Goal: Book appointment/travel/reservation

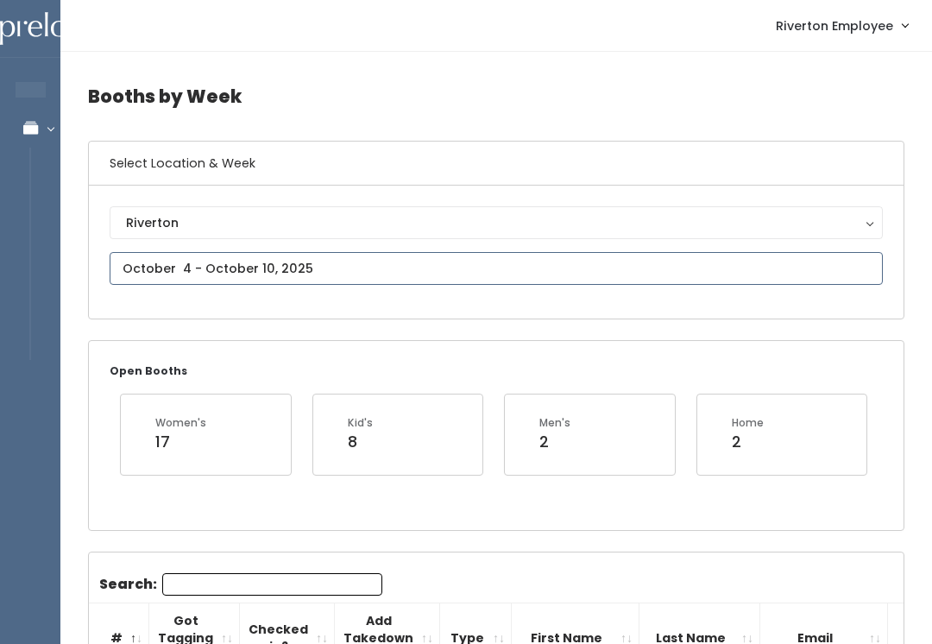
click at [602, 270] on input "text" at bounding box center [496, 268] width 773 height 33
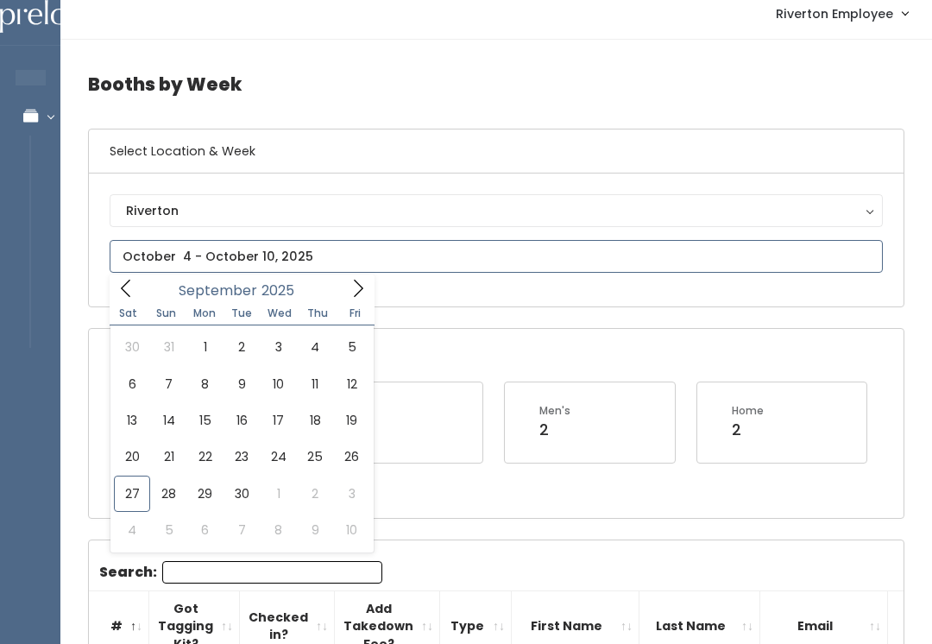
click at [356, 284] on icon at bounding box center [358, 289] width 19 height 19
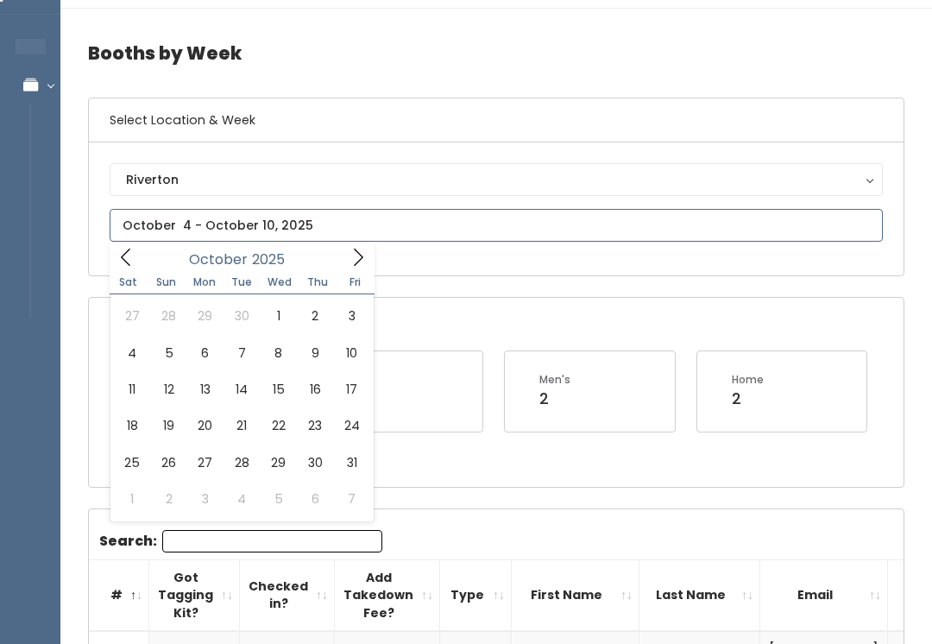
scroll to position [43, 0]
click at [356, 254] on icon at bounding box center [358, 257] width 19 height 19
click at [125, 240] on input "text" at bounding box center [496, 225] width 773 height 33
click at [132, 254] on icon at bounding box center [126, 257] width 19 height 19
click at [354, 260] on icon at bounding box center [358, 257] width 19 height 19
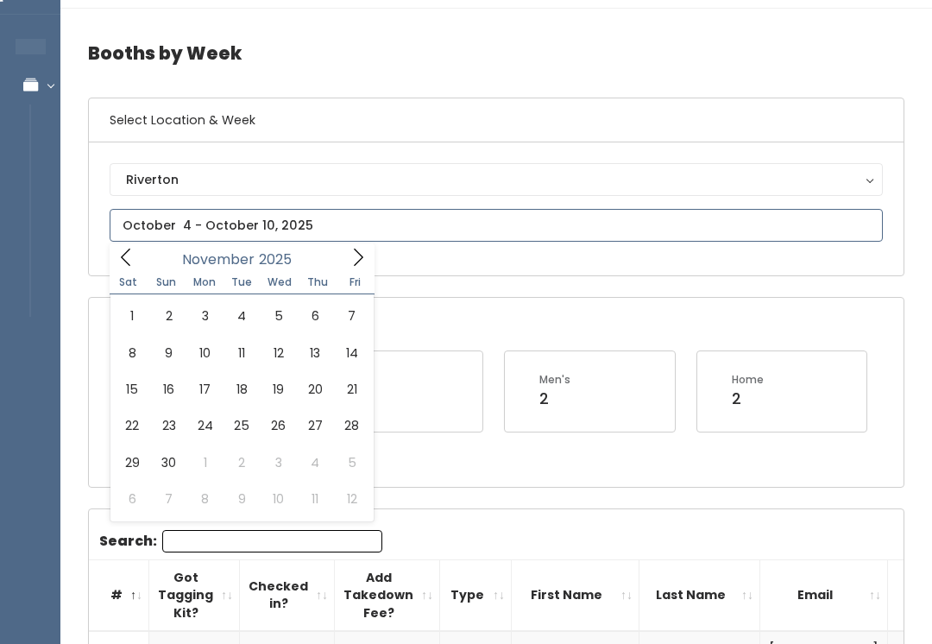
click at [122, 253] on icon at bounding box center [126, 257] width 19 height 19
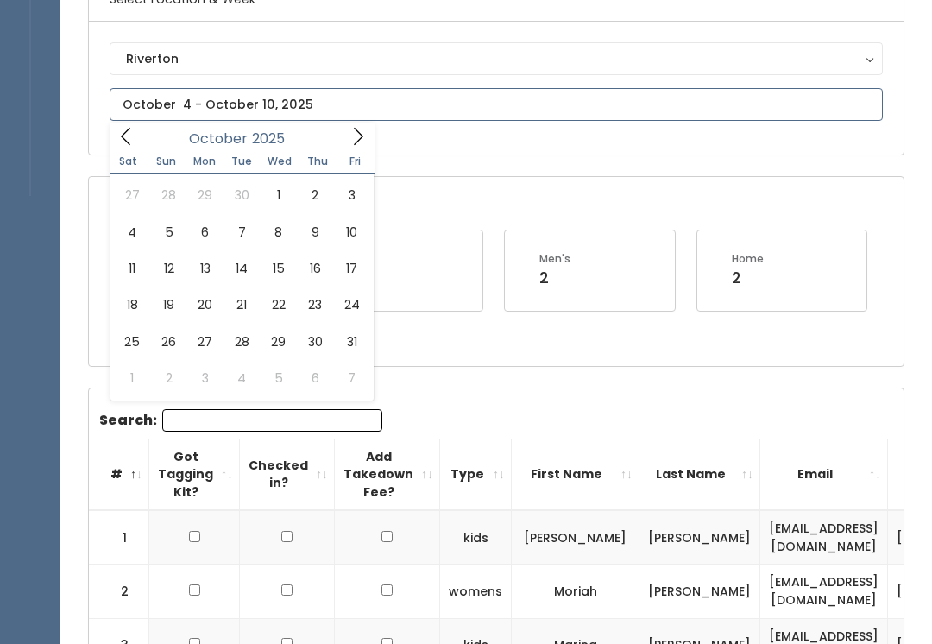
scroll to position [130, 0]
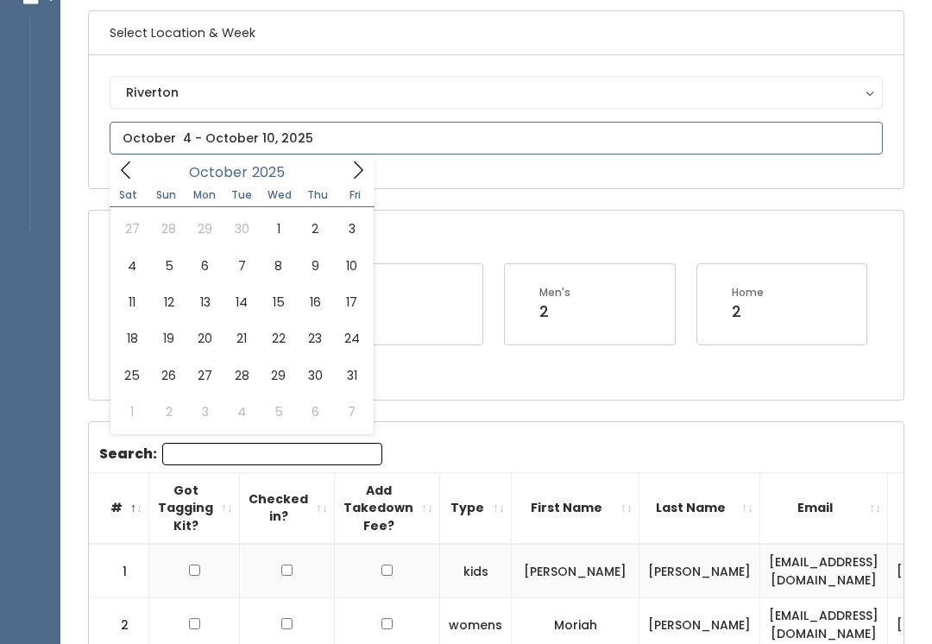
click at [536, 125] on input "text" at bounding box center [496, 138] width 773 height 33
click at [552, 152] on input "text" at bounding box center [496, 138] width 773 height 33
click at [122, 172] on icon at bounding box center [126, 170] width 19 height 19
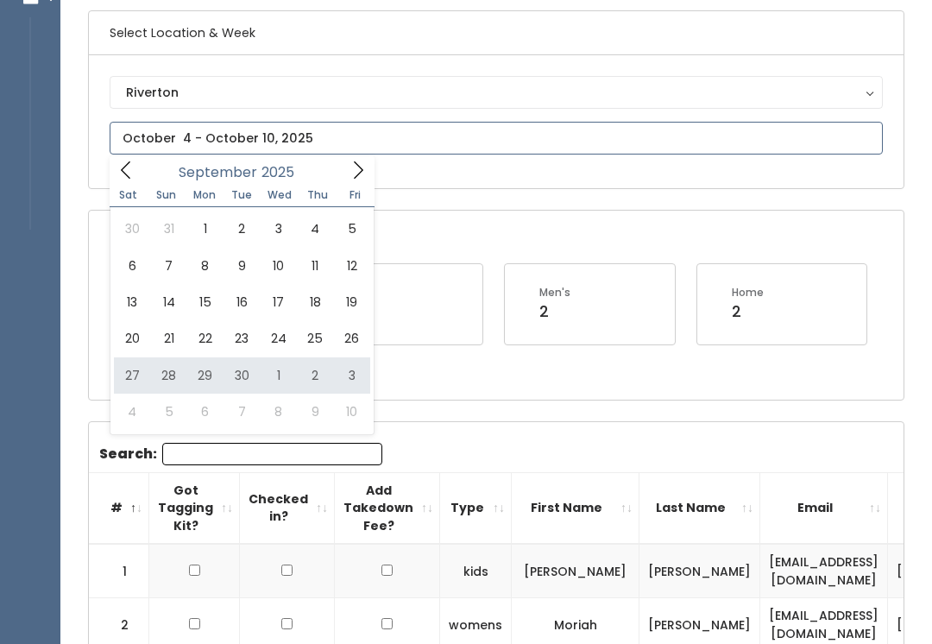
type input "[DATE] to [DATE]"
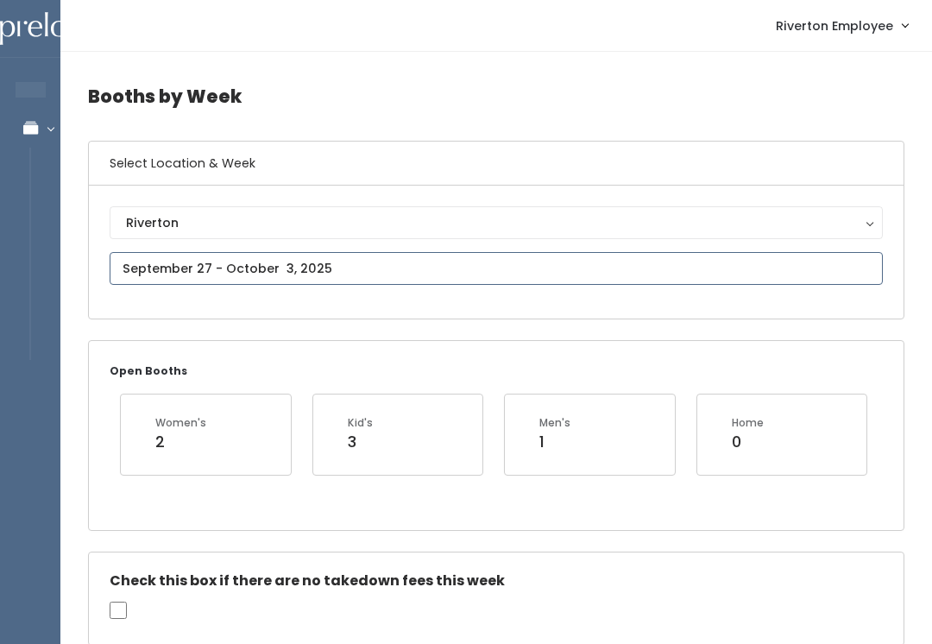
click at [567, 277] on input "text" at bounding box center [496, 268] width 773 height 33
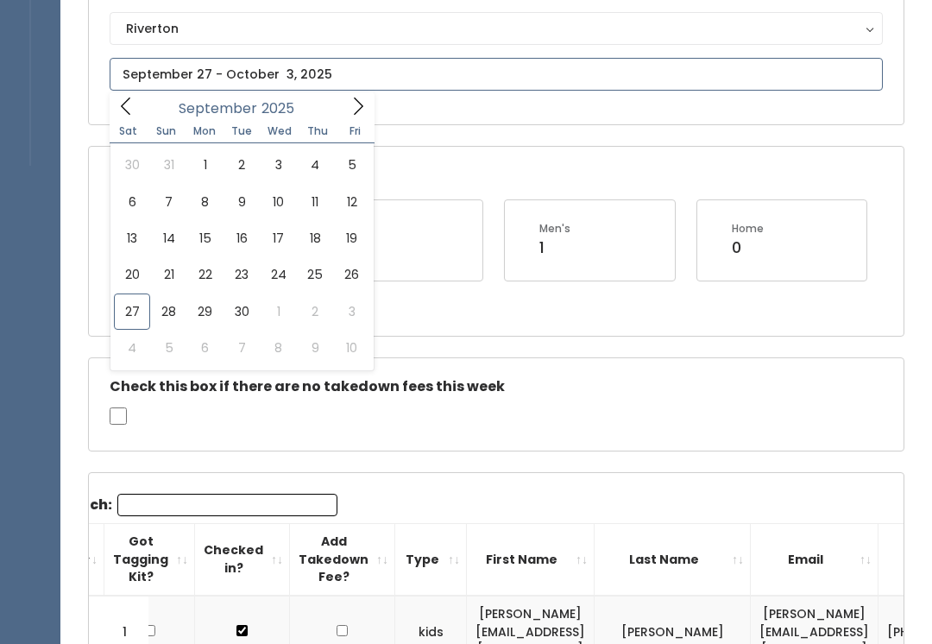
scroll to position [193, 0]
